Goal: Information Seeking & Learning: Learn about a topic

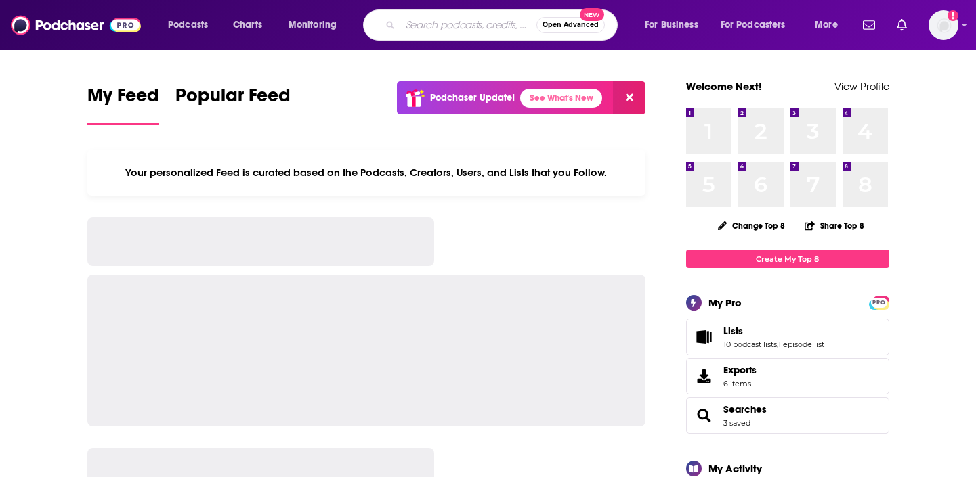
click at [439, 20] on input "Search podcasts, credits, & more..." at bounding box center [468, 25] width 136 height 22
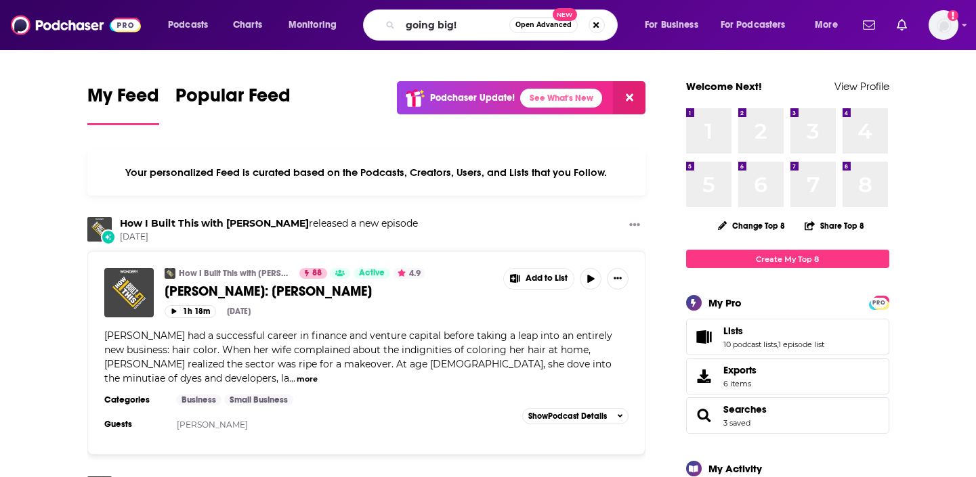
type input "going big!"
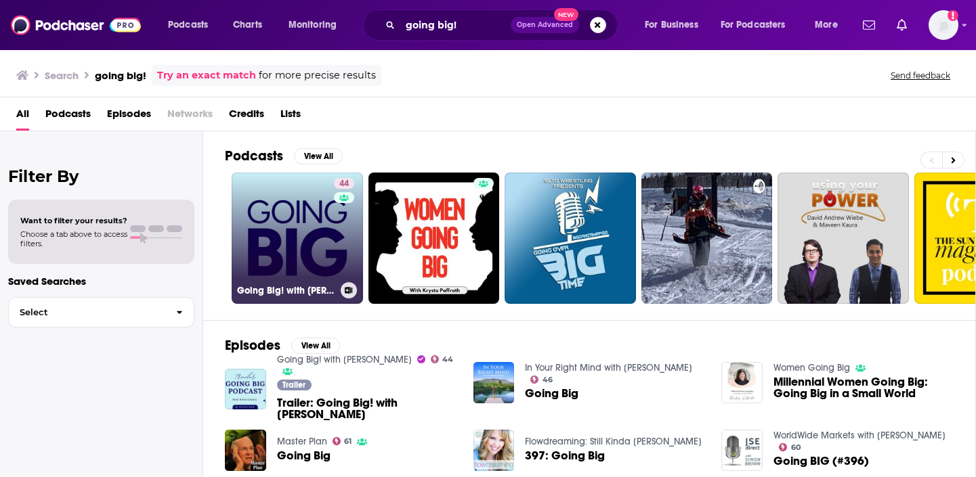
click at [281, 254] on link "44 Going Big! with [PERSON_NAME]" at bounding box center [297, 238] width 131 height 131
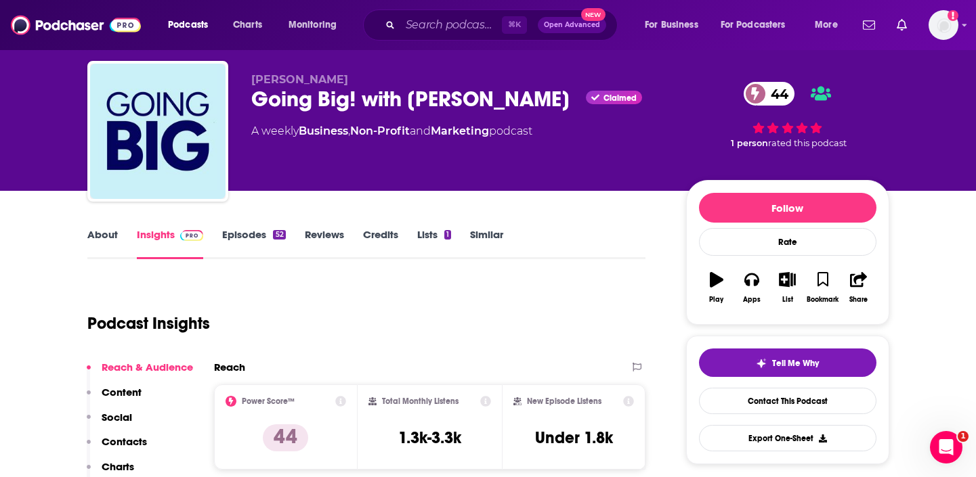
scroll to position [32, 0]
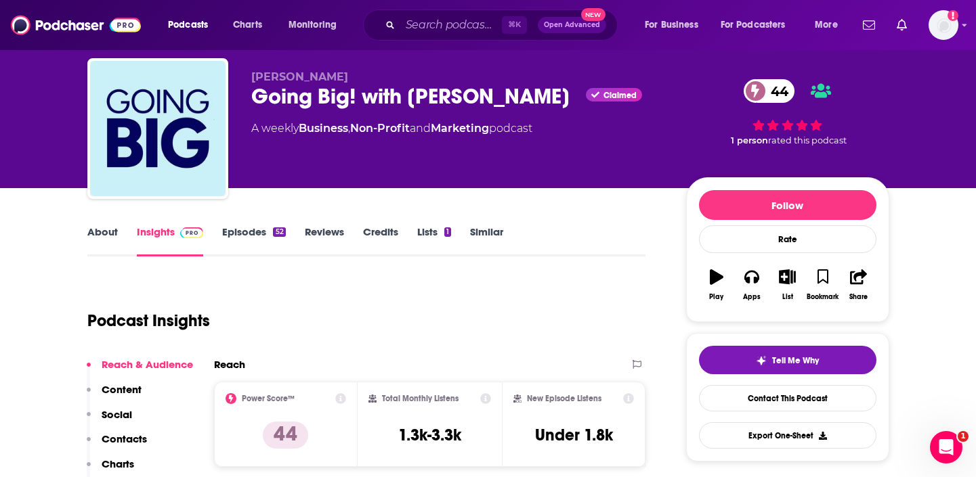
click at [255, 237] on link "Episodes 52" at bounding box center [253, 240] width 63 height 31
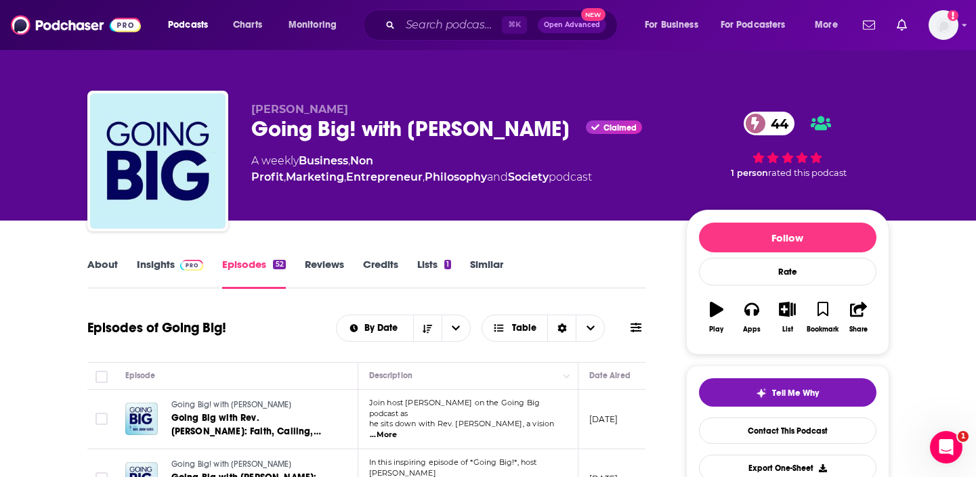
click at [155, 266] on link "Insights" at bounding box center [170, 273] width 67 height 31
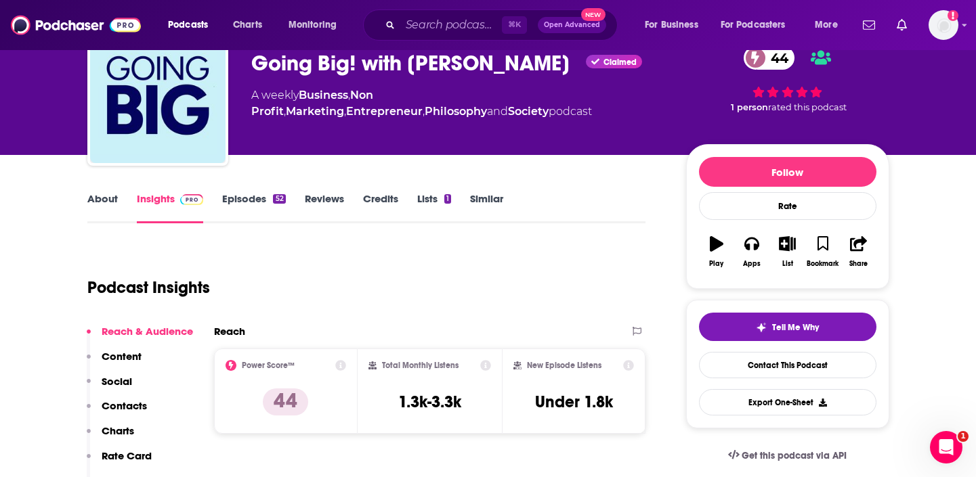
scroll to position [98, 0]
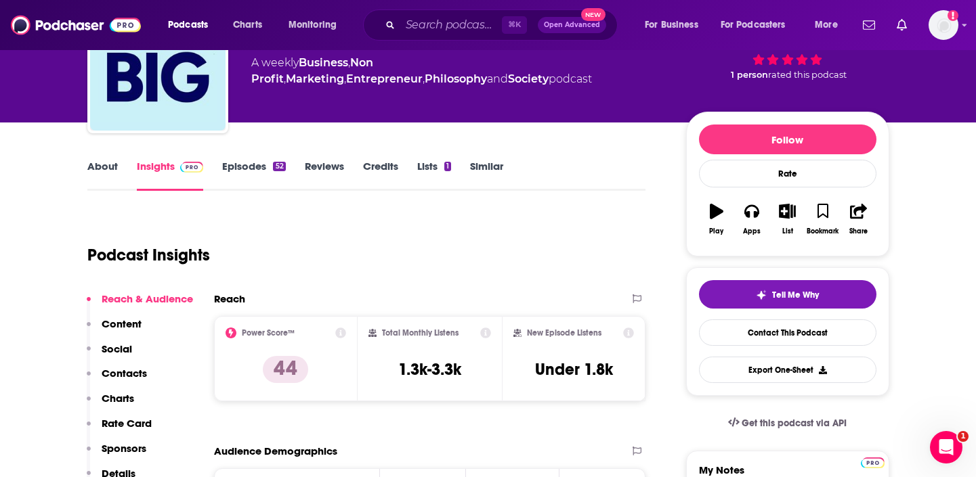
click at [342, 335] on icon at bounding box center [340, 333] width 11 height 11
